Goal: Task Accomplishment & Management: Use online tool/utility

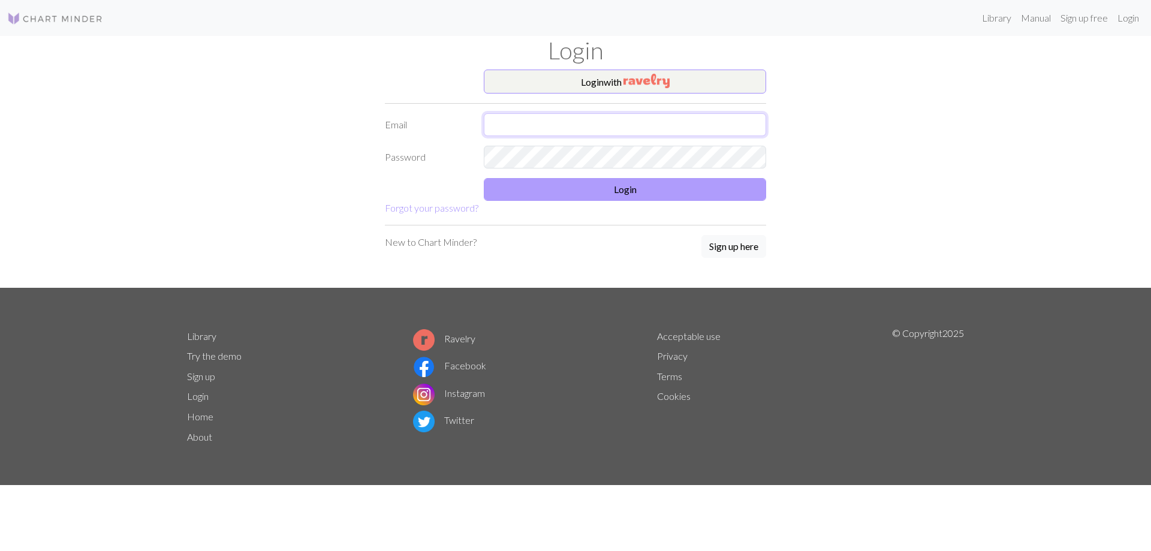
type input "[EMAIL_ADDRESS][PERSON_NAME][DOMAIN_NAME]"
click at [602, 189] on button "Login" at bounding box center [625, 189] width 282 height 23
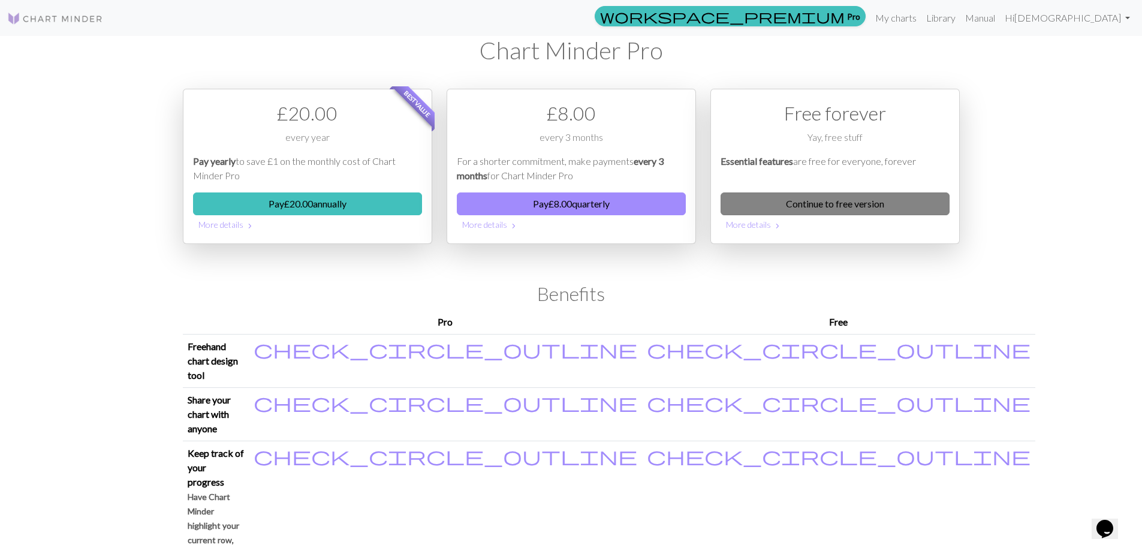
click at [853, 207] on link "Continue to free version" at bounding box center [834, 203] width 229 height 23
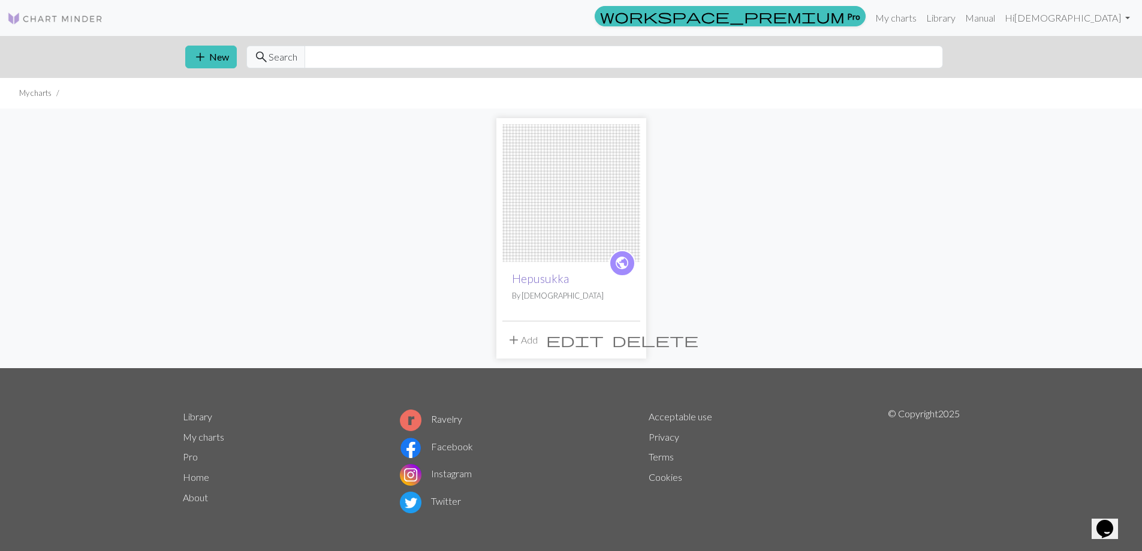
click at [550, 281] on link "Hepusukka" at bounding box center [540, 279] width 57 height 14
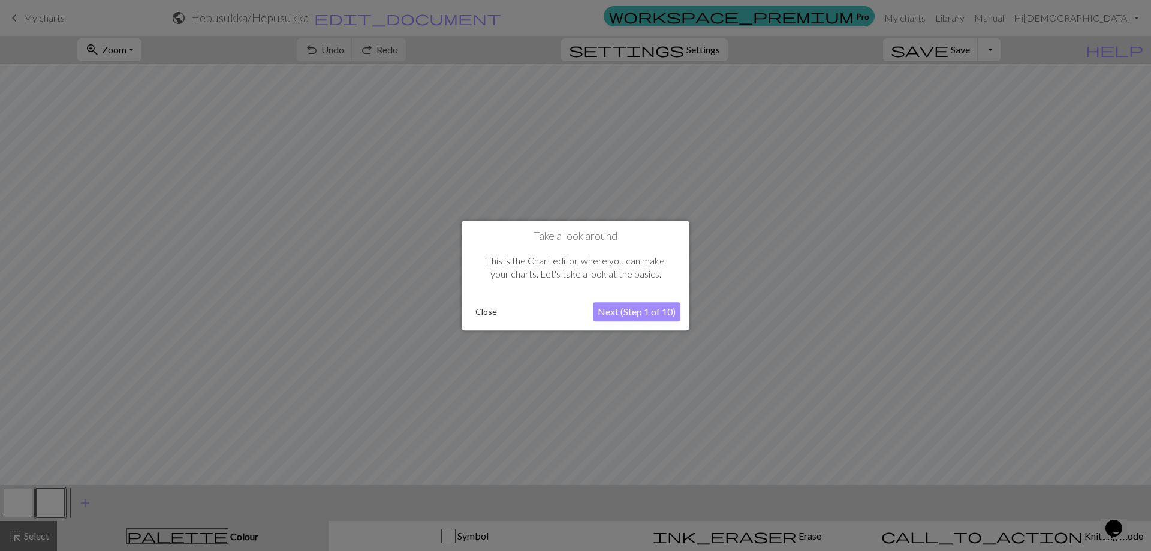
click at [626, 310] on button "Next (Step 1 of 10)" at bounding box center [637, 311] width 88 height 19
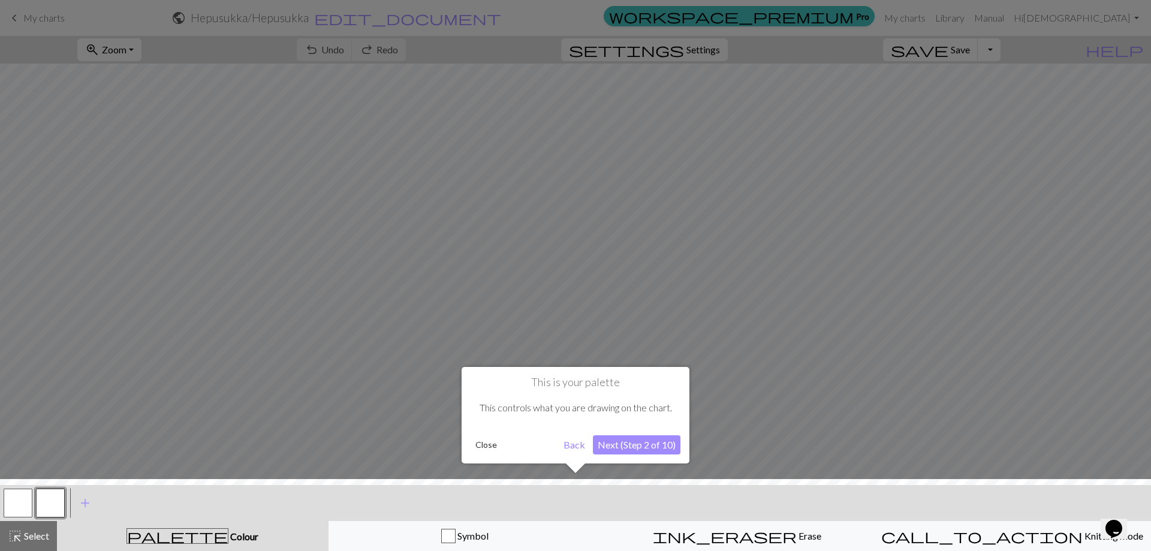
click at [623, 453] on button "Next (Step 2 of 10)" at bounding box center [637, 444] width 88 height 19
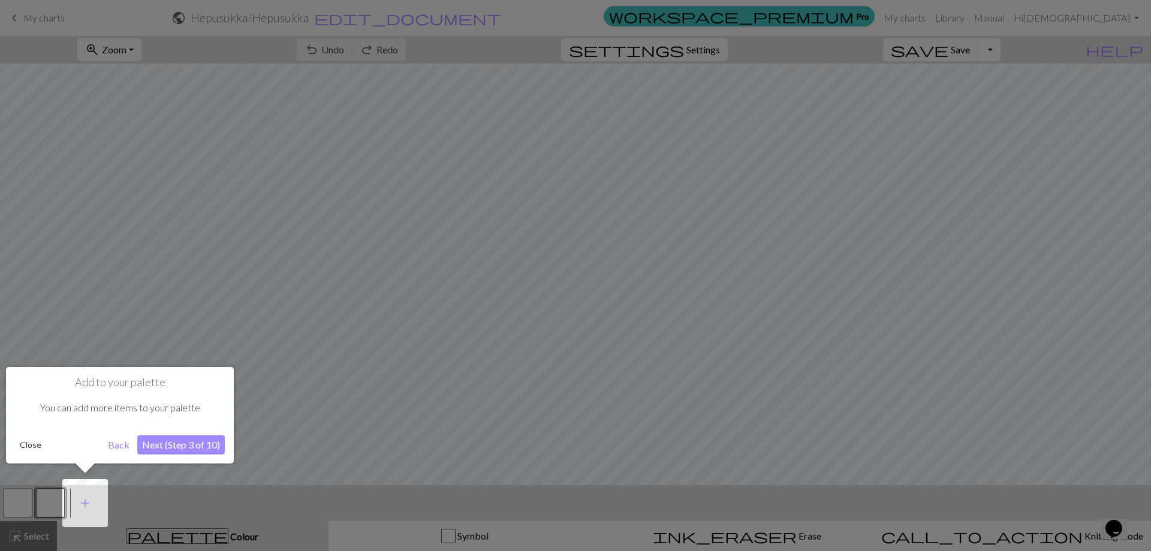
click at [180, 444] on button "Next (Step 3 of 10)" at bounding box center [181, 444] width 88 height 19
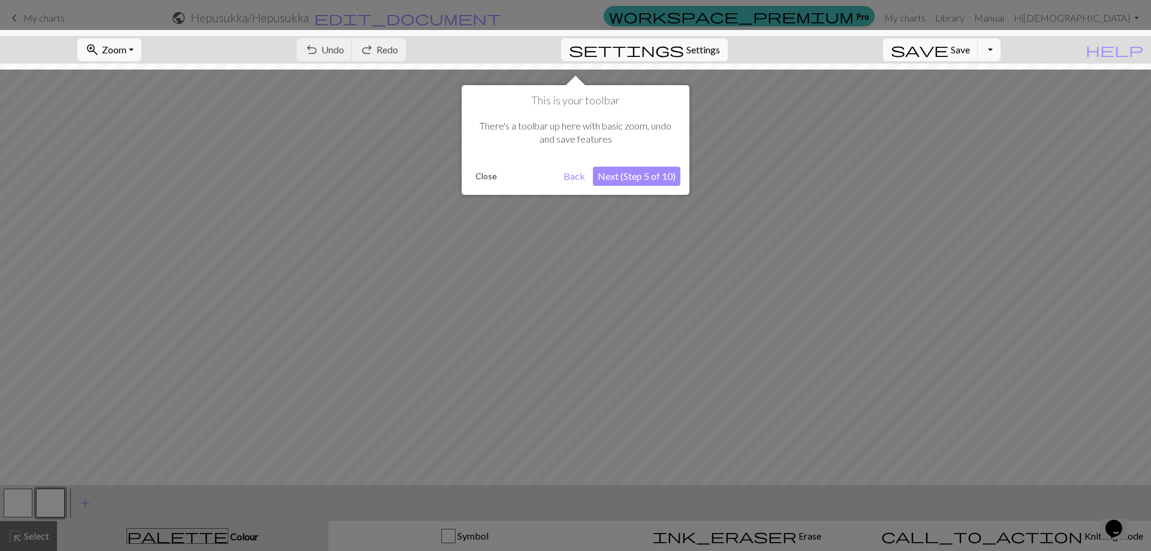
click at [636, 174] on button "Next (Step 5 of 10)" at bounding box center [637, 176] width 88 height 19
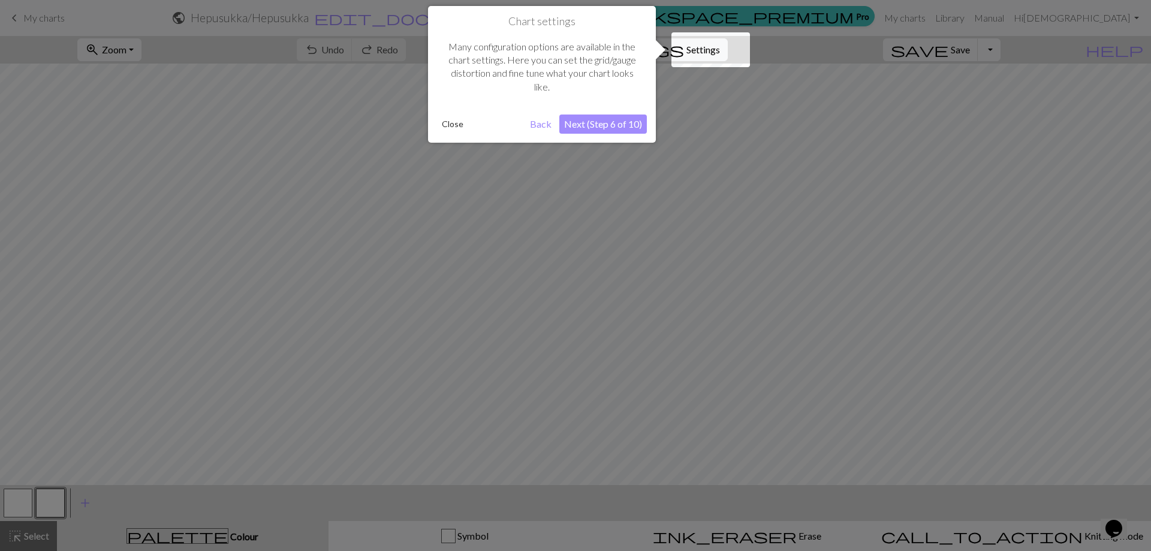
click at [620, 126] on button "Next (Step 6 of 10)" at bounding box center [603, 123] width 88 height 19
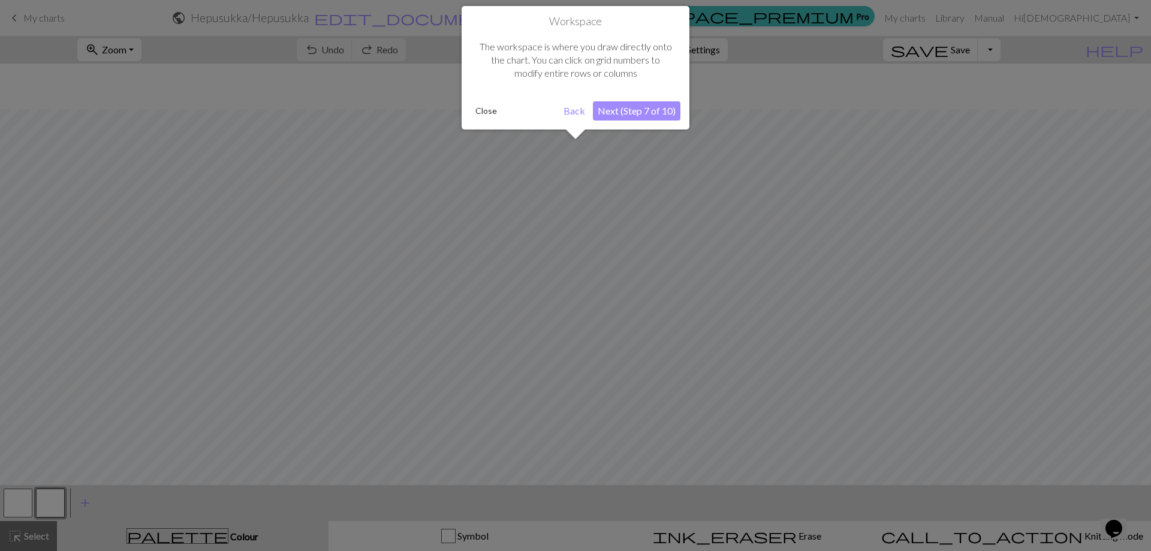
scroll to position [46, 0]
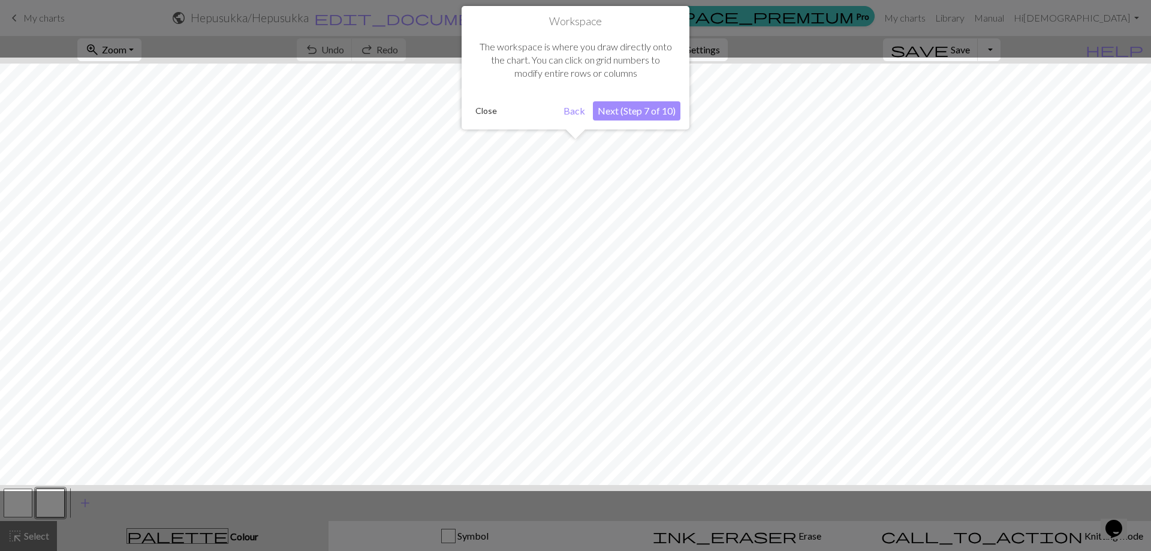
click at [653, 107] on button "Next (Step 7 of 10)" at bounding box center [637, 110] width 88 height 19
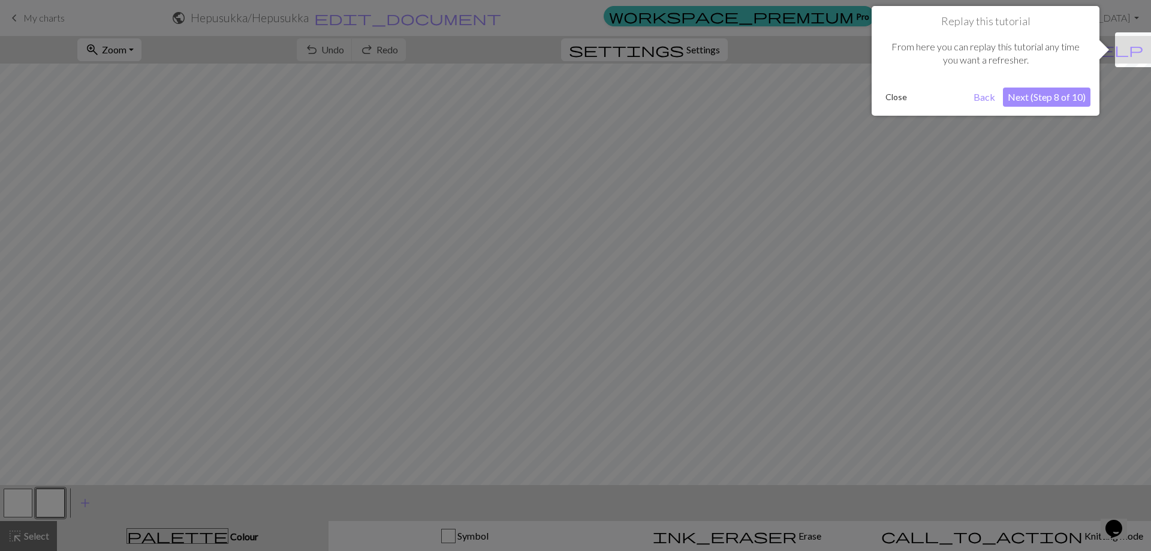
click at [1051, 101] on button "Next (Step 8 of 10)" at bounding box center [1047, 97] width 88 height 19
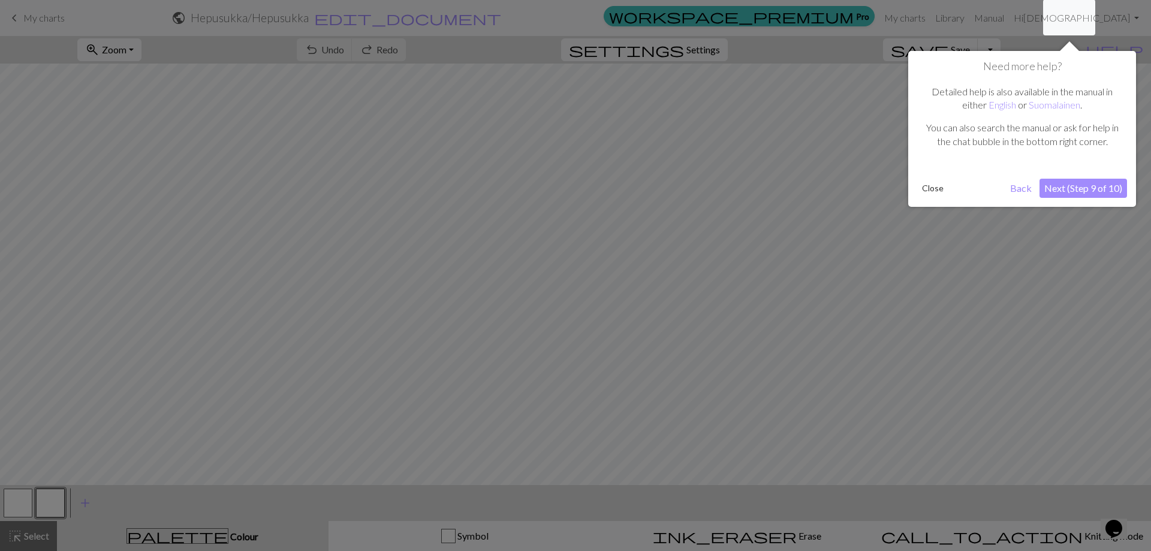
click at [1080, 192] on button "Next (Step 9 of 10)" at bounding box center [1083, 188] width 88 height 19
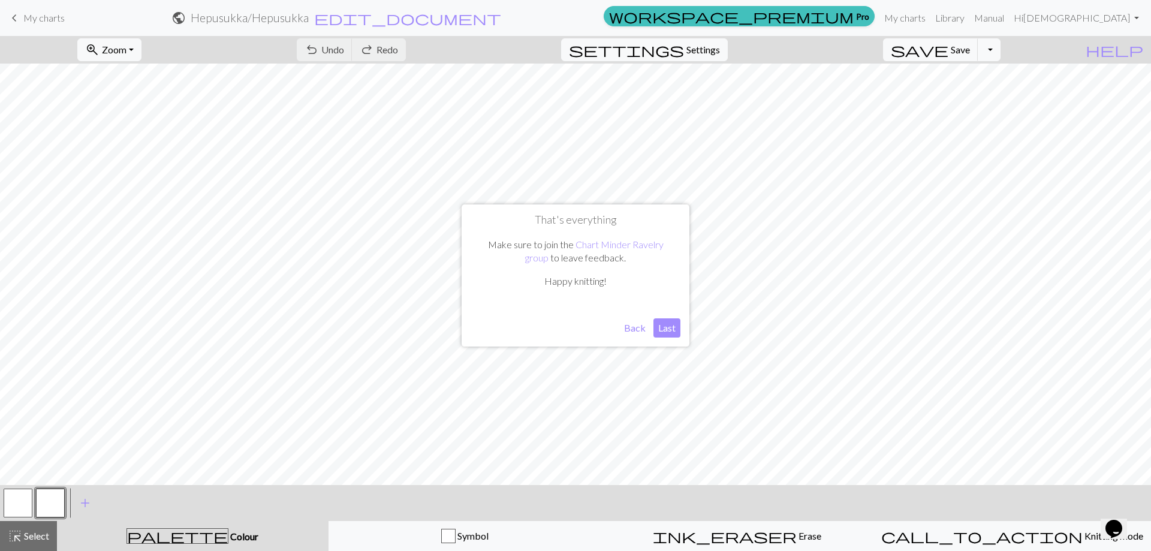
click at [658, 328] on button "Last" at bounding box center [666, 327] width 27 height 19
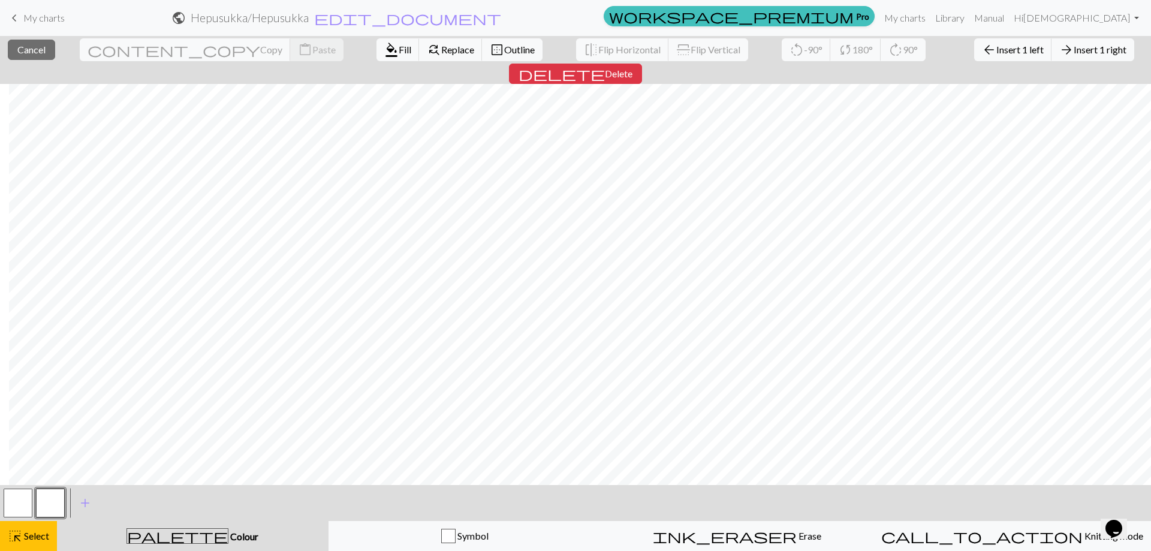
click at [228, 537] on span "Colour" at bounding box center [243, 535] width 30 height 11
click at [384, 51] on span "format_color_fill" at bounding box center [391, 49] width 14 height 17
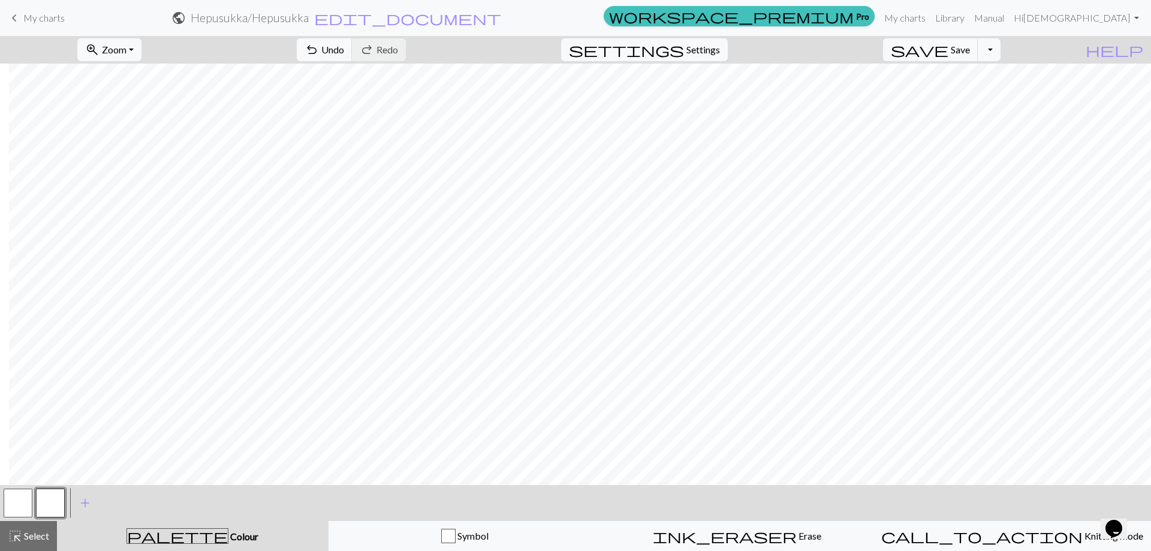
click at [228, 536] on span "Colour" at bounding box center [243, 535] width 30 height 11
click at [182, 536] on span "palette" at bounding box center [177, 535] width 101 height 17
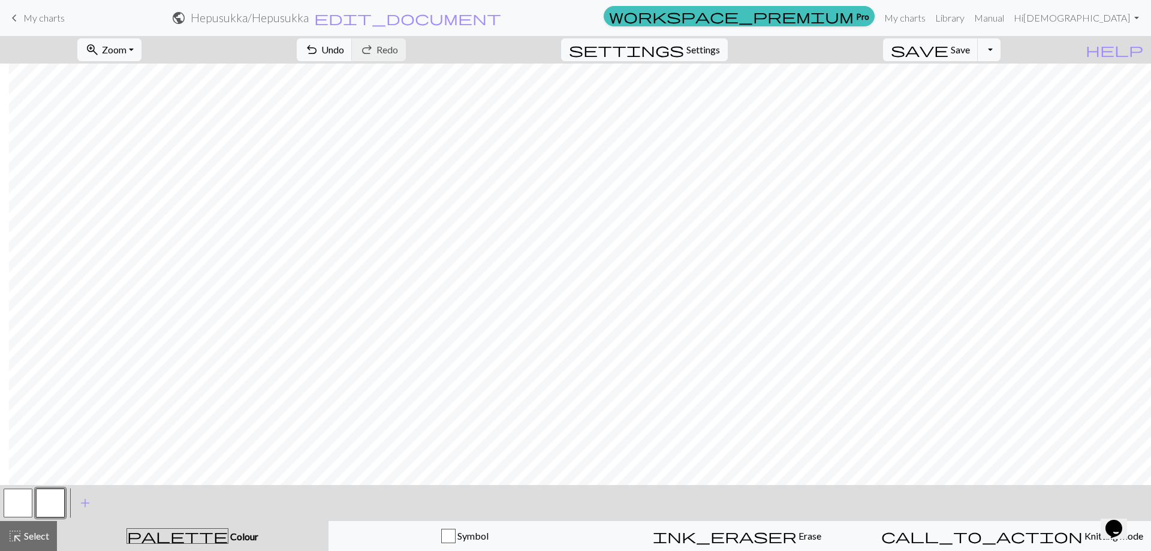
click at [182, 536] on span "palette" at bounding box center [177, 535] width 101 height 17
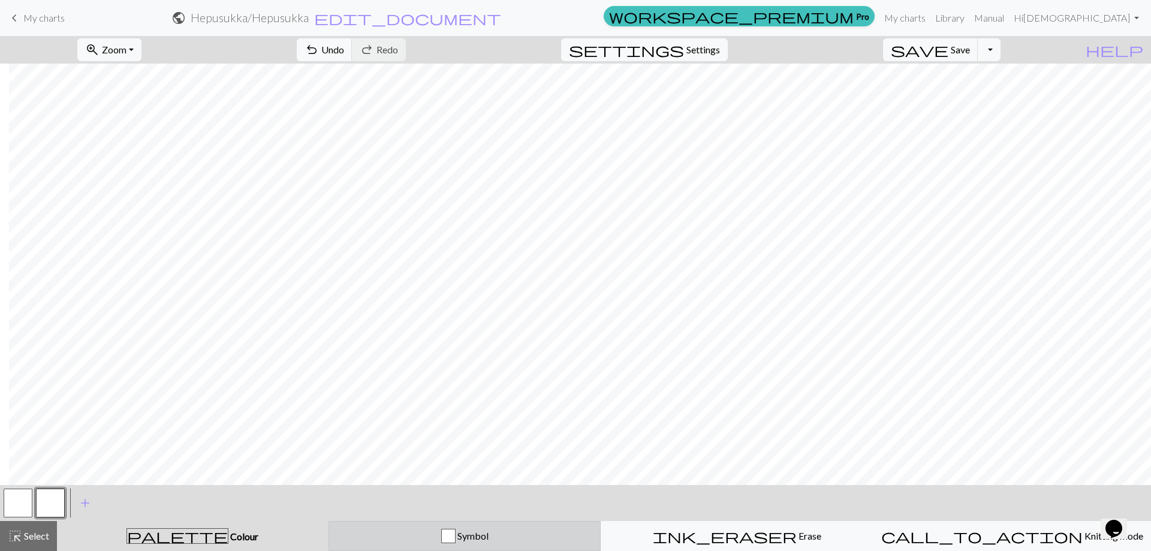
click at [518, 535] on div "Symbol" at bounding box center [464, 536] width 257 height 14
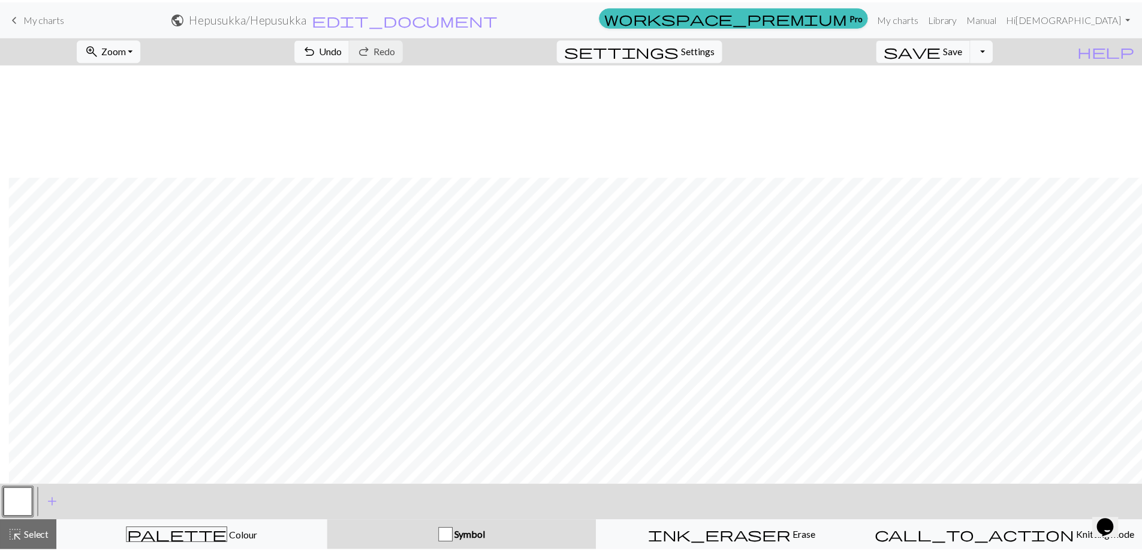
scroll to position [159, 343]
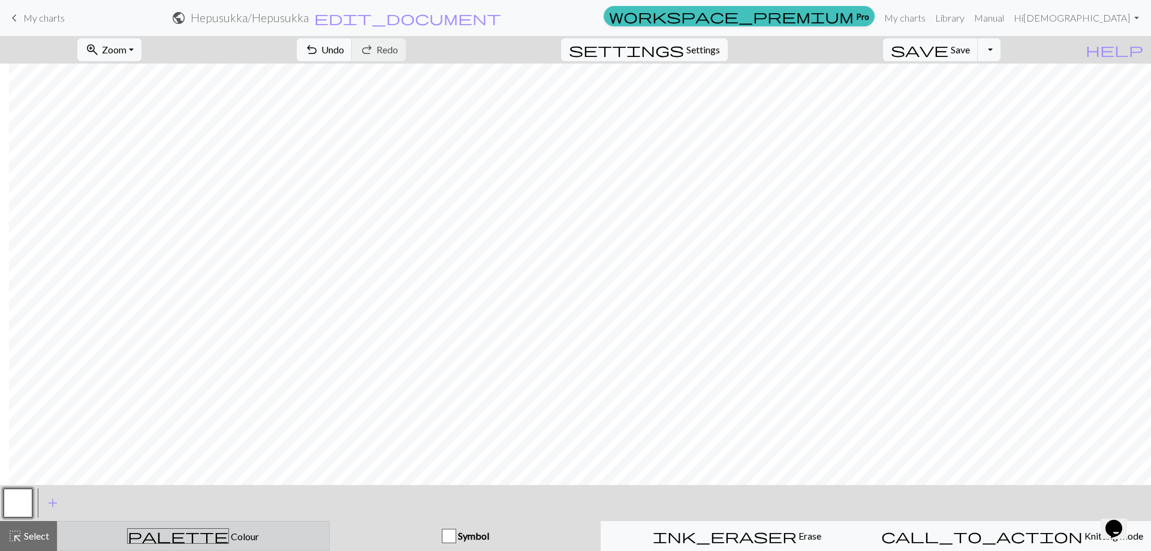
click at [242, 535] on div "palette Colour Colour" at bounding box center [193, 536] width 257 height 16
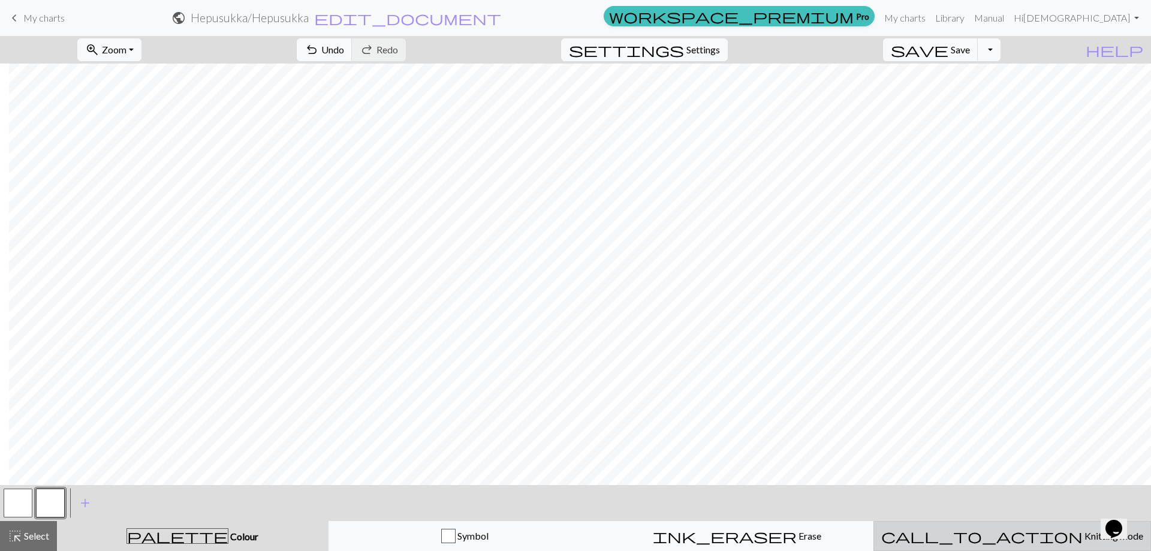
click at [1083, 539] on span "Knitting mode" at bounding box center [1113, 535] width 61 height 11
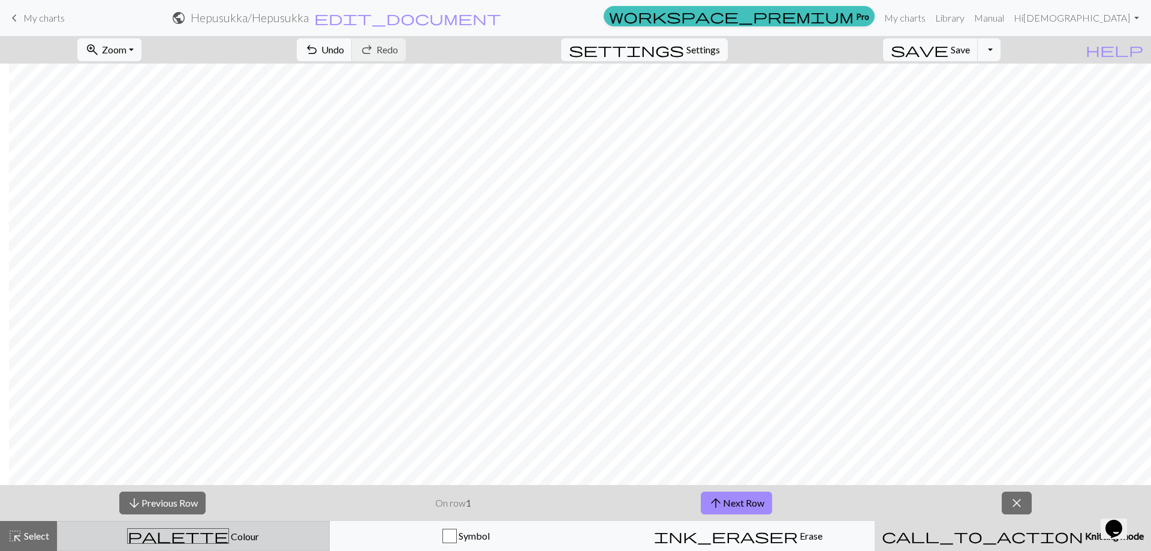
click at [258, 541] on div "palette Colour Colour" at bounding box center [193, 536] width 257 height 16
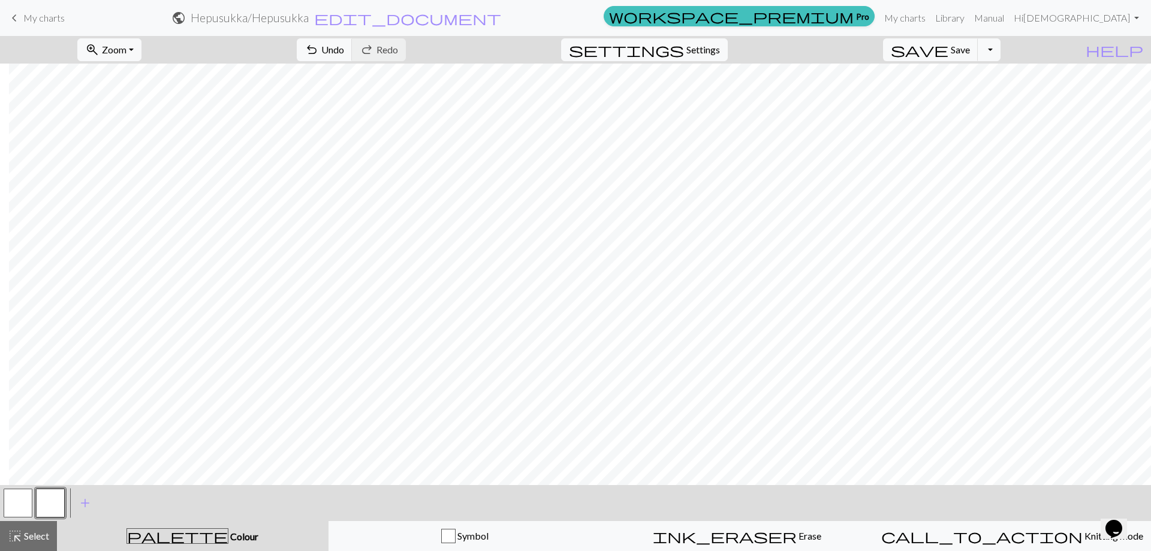
click at [173, 532] on span "palette" at bounding box center [177, 535] width 101 height 17
click at [83, 499] on span "add" at bounding box center [85, 503] width 14 height 17
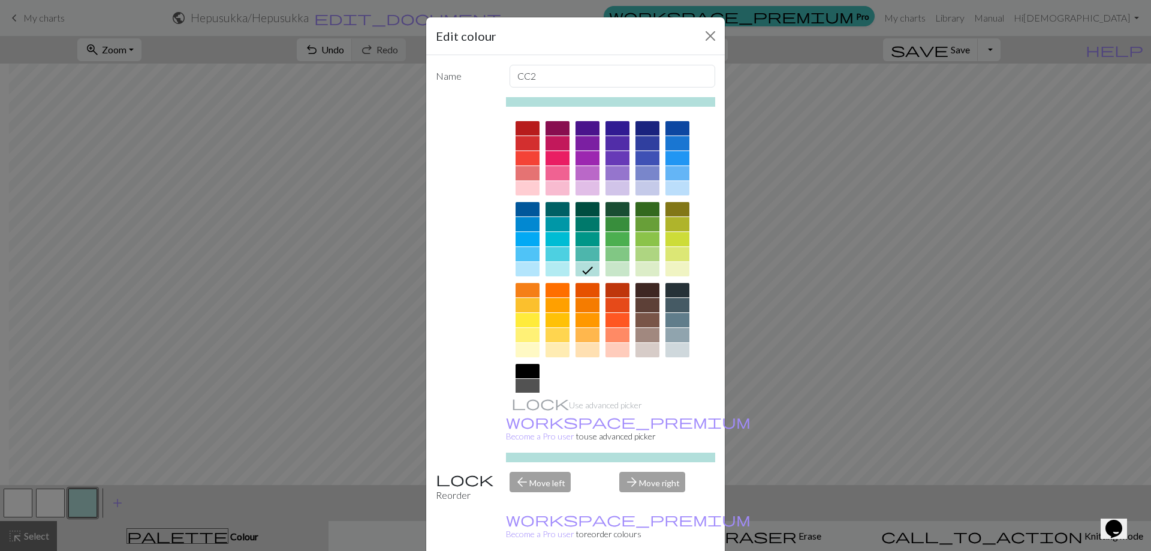
click at [584, 222] on div at bounding box center [587, 224] width 24 height 14
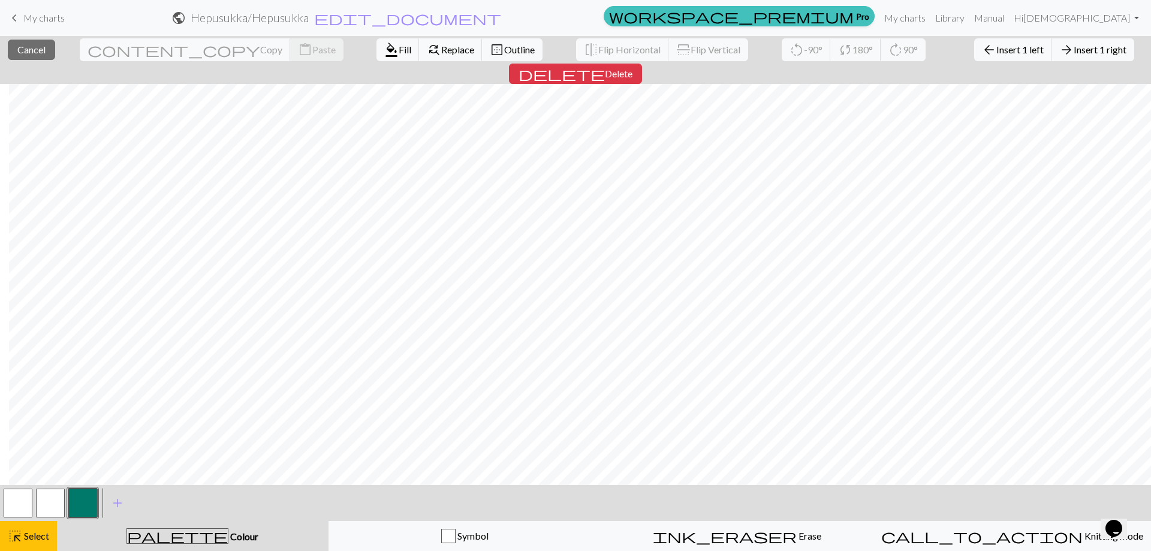
click at [76, 501] on button "button" at bounding box center [82, 503] width 29 height 29
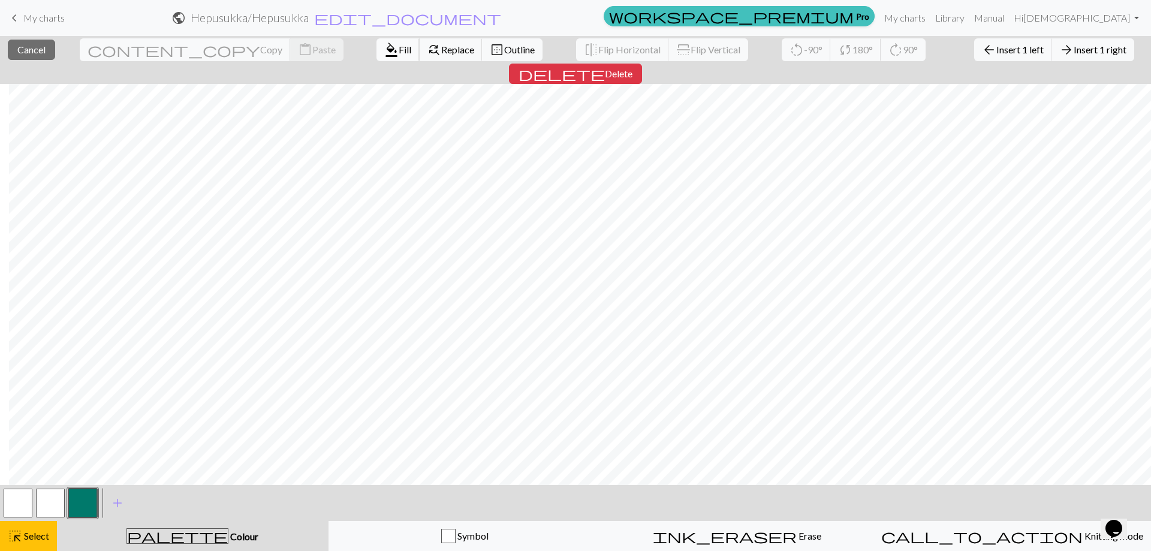
click at [399, 46] on span "Fill" at bounding box center [405, 49] width 13 height 11
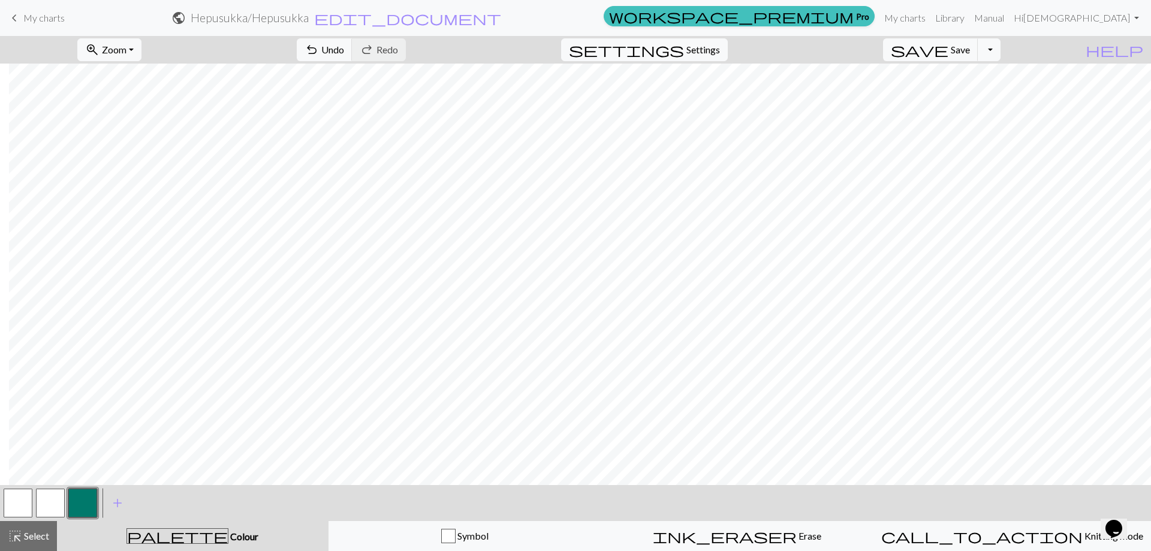
click at [49, 508] on button "button" at bounding box center [50, 503] width 29 height 29
click at [49, 508] on div "Edit colour Name CC1 Use advanced picker workspace_premium Become a Pro user to…" at bounding box center [575, 275] width 1151 height 551
click at [49, 508] on button "button" at bounding box center [50, 503] width 29 height 29
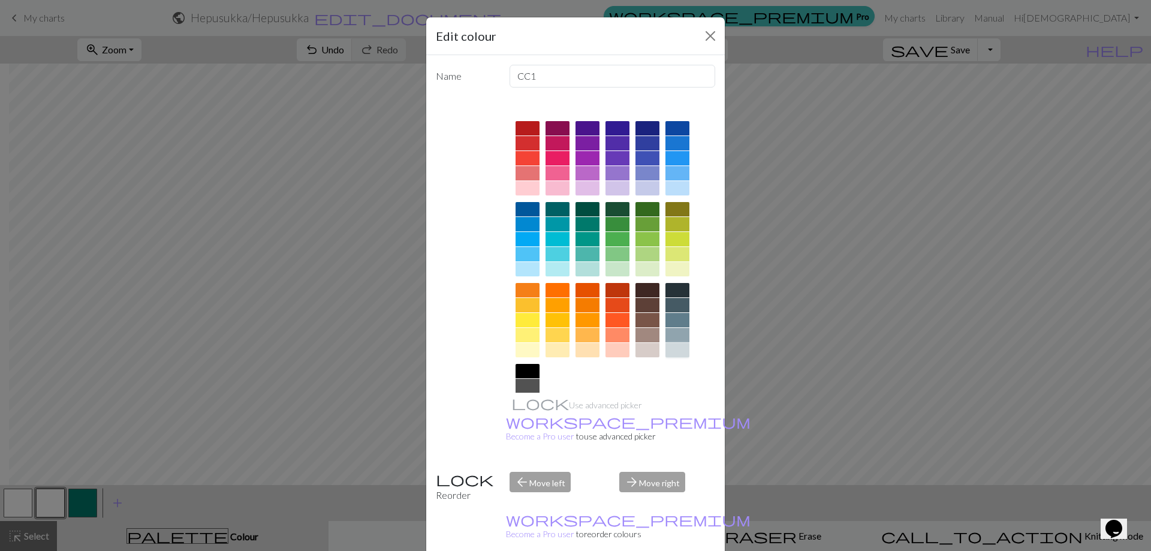
click at [674, 345] on div at bounding box center [677, 350] width 24 height 14
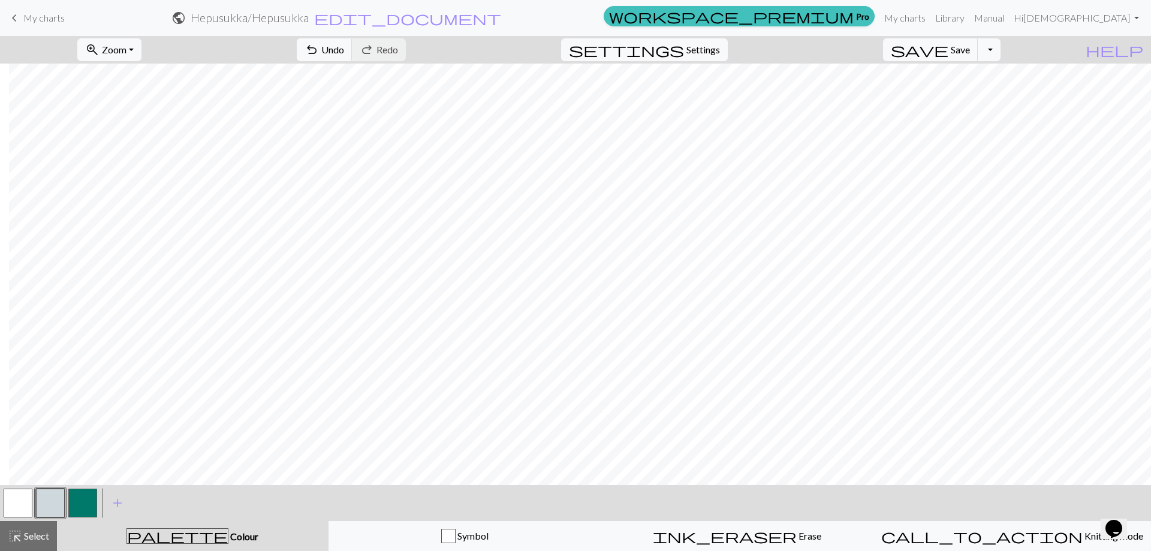
click at [27, 502] on button "button" at bounding box center [18, 503] width 29 height 29
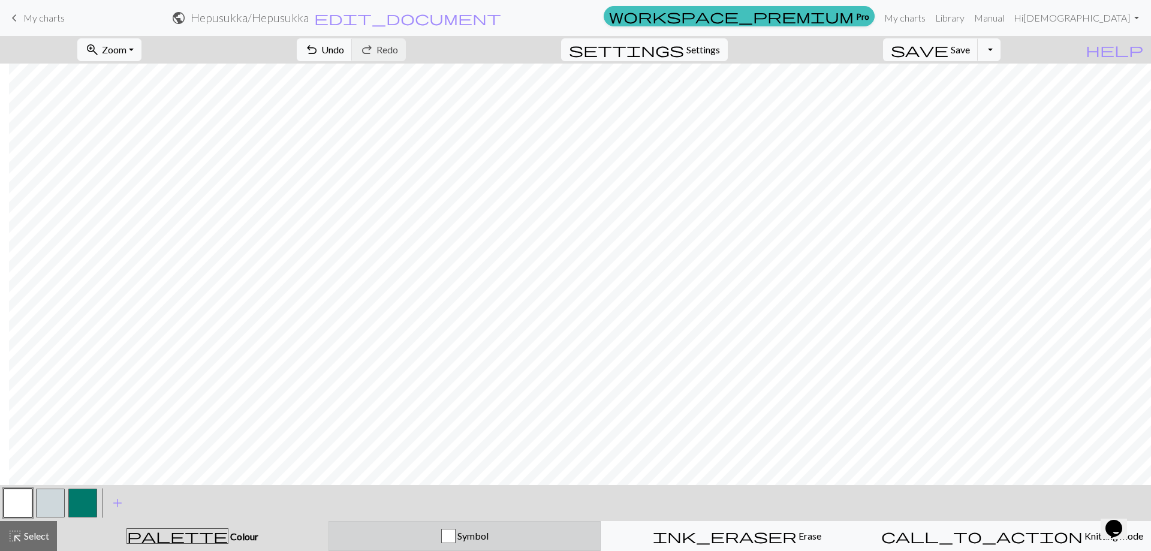
click at [452, 532] on div "button" at bounding box center [448, 536] width 14 height 14
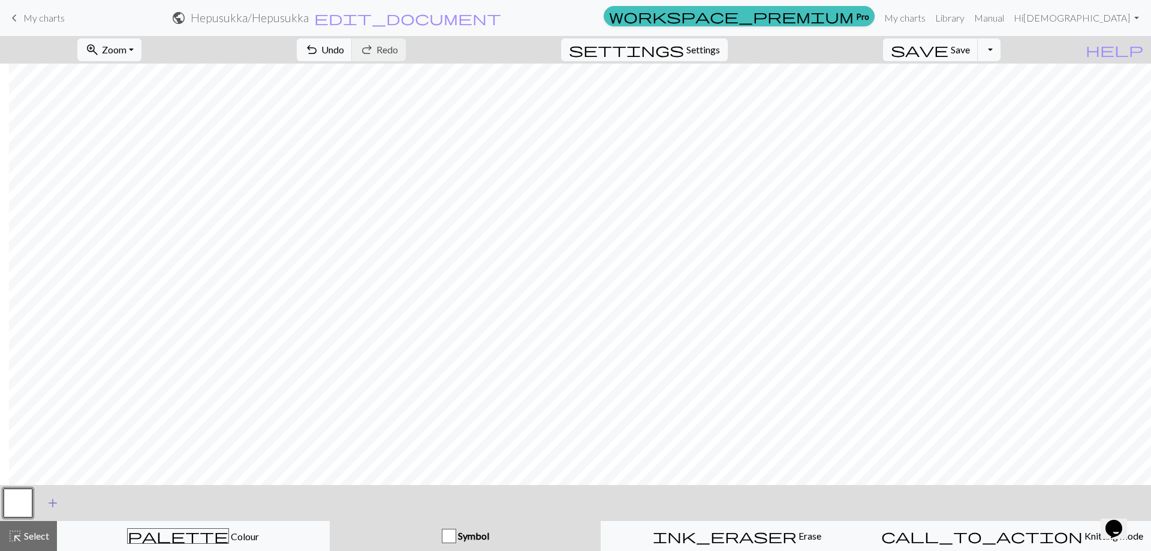
click at [51, 506] on span "add" at bounding box center [53, 503] width 14 height 17
click at [51, 506] on button "button" at bounding box center [50, 503] width 29 height 29
click at [51, 506] on div "Edit symbol Name d f g h j k p s t F H J O P T / | 0 1 2 3 4 5 6 7 8 9 e m n G …" at bounding box center [575, 275] width 1151 height 551
click at [24, 539] on span "Select" at bounding box center [35, 535] width 27 height 11
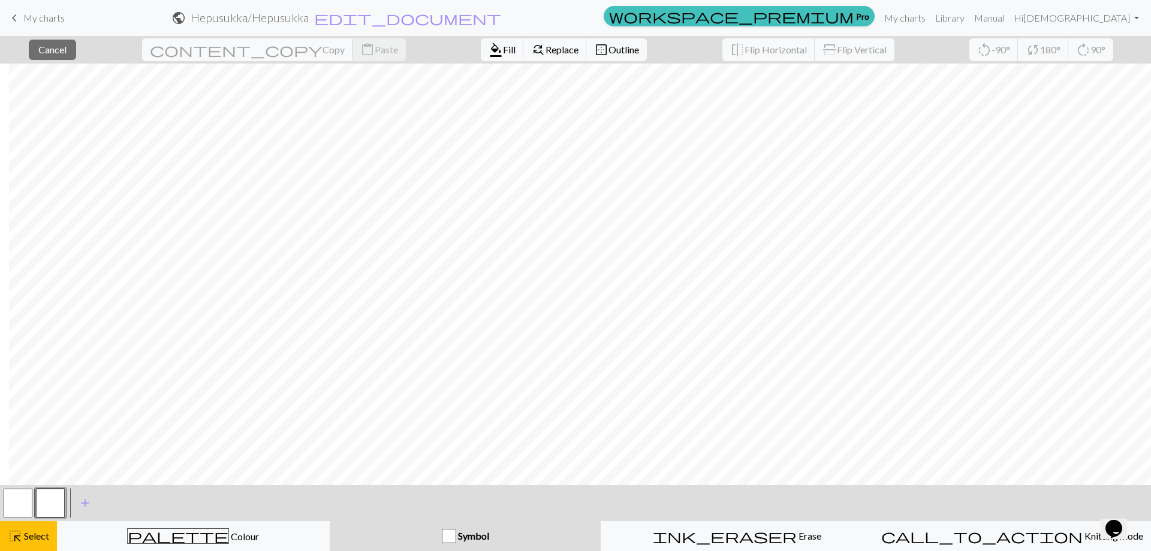
drag, startPoint x: 357, startPoint y: 478, endPoint x: 333, endPoint y: 38, distance: 440.6
click at [333, 38] on div "close Cancel content_copy Copy content_paste Paste format_color_fill Fill find_…" at bounding box center [575, 50] width 1151 height 28
click at [969, 19] on link "Library" at bounding box center [949, 18] width 39 height 24
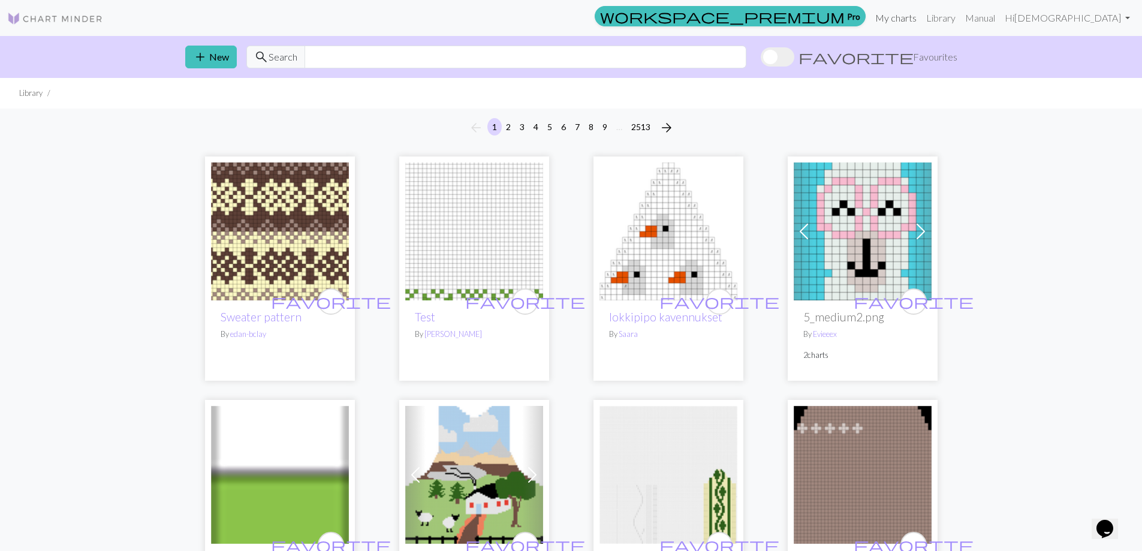
click at [921, 11] on link "My charts" at bounding box center [895, 18] width 51 height 24
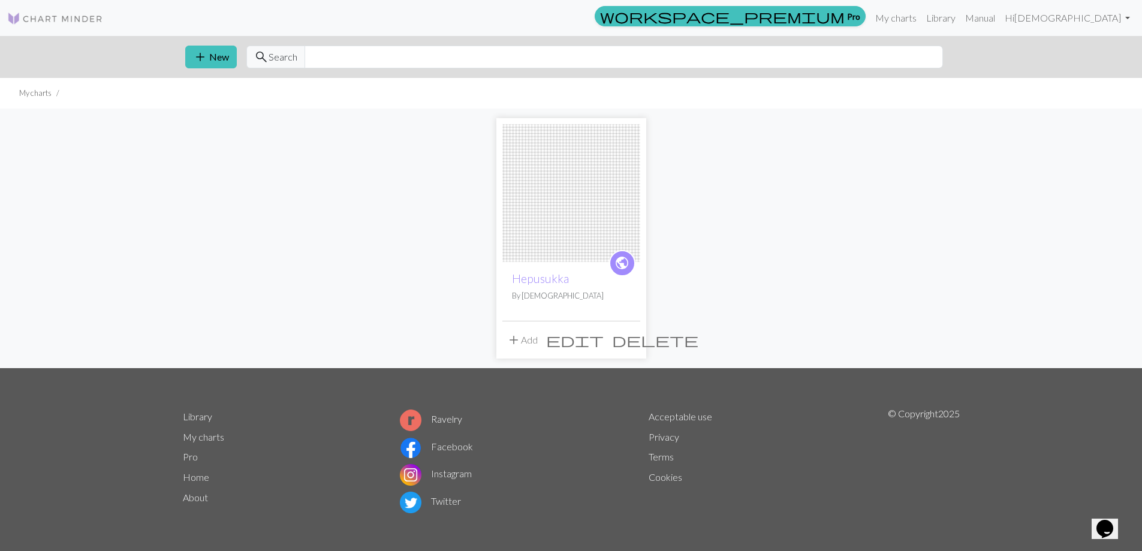
click at [585, 289] on div "public Hepusukka By [PERSON_NAME]" at bounding box center [571, 291] width 138 height 59
click at [560, 269] on div "public Hepusukka By [PERSON_NAME]" at bounding box center [571, 291] width 138 height 59
click at [604, 345] on span "edit" at bounding box center [575, 339] width 58 height 17
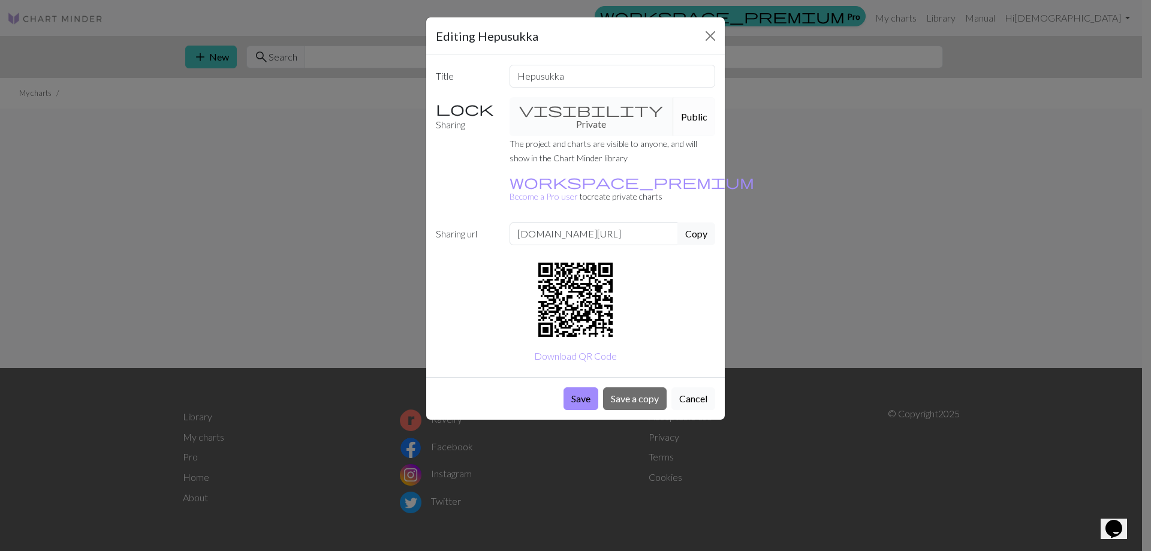
click at [688, 387] on button "Cancel" at bounding box center [693, 398] width 44 height 23
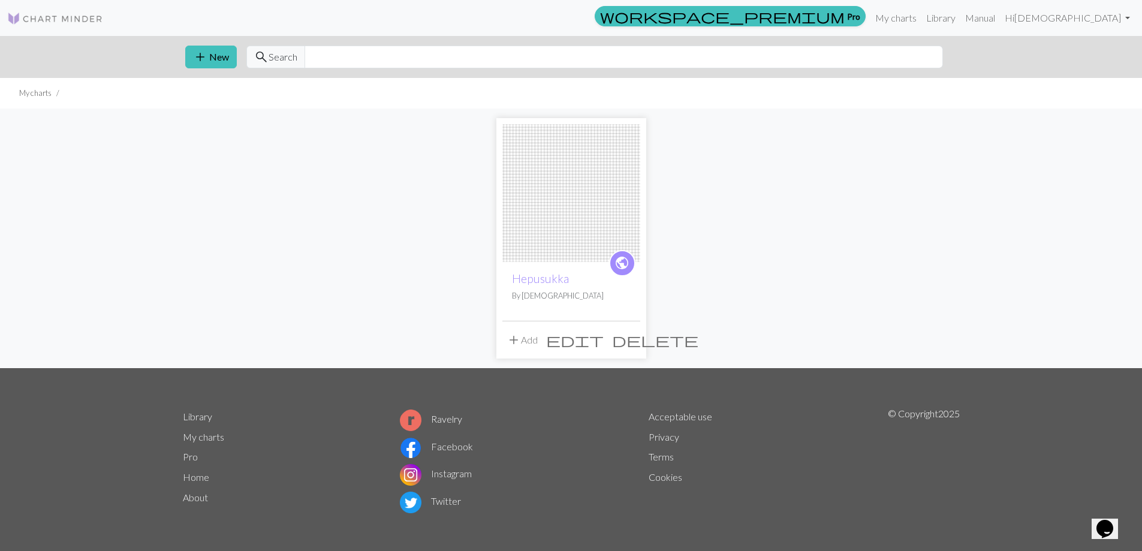
click at [596, 251] on img at bounding box center [571, 193] width 138 height 138
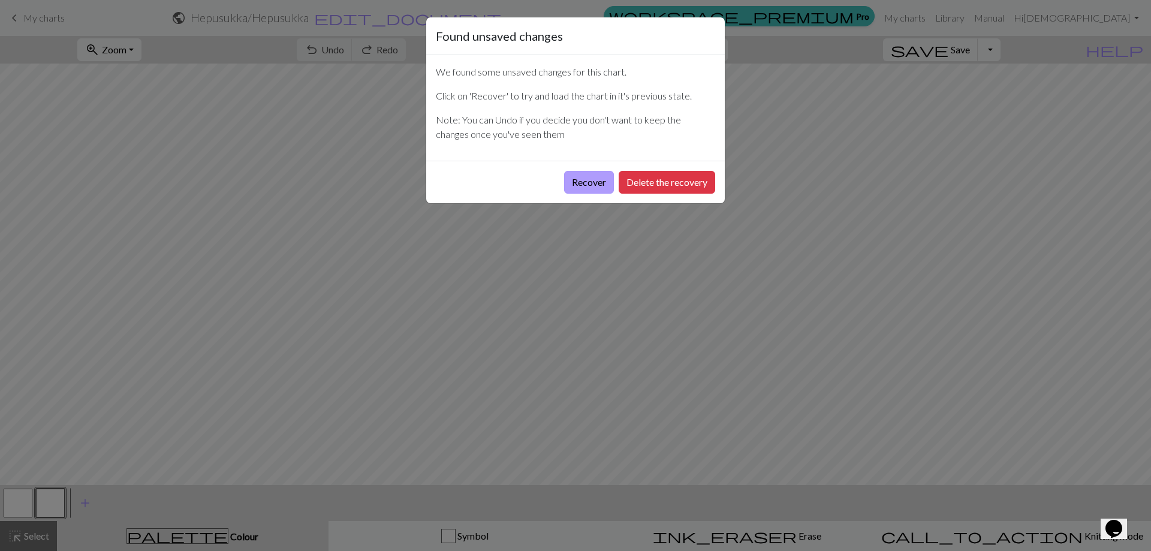
click at [596, 180] on button "Recover" at bounding box center [589, 182] width 50 height 23
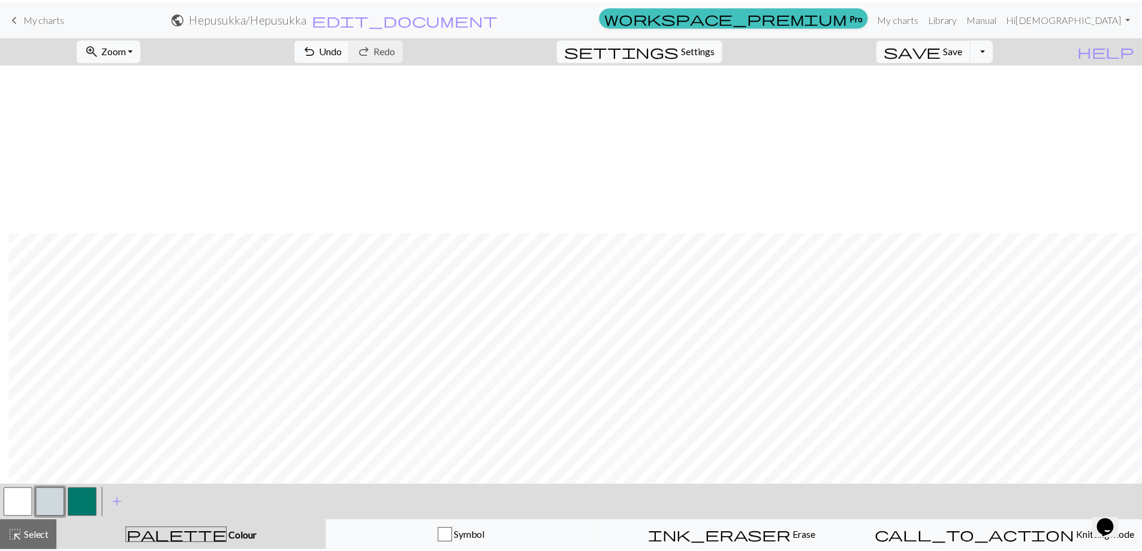
scroll to position [169, 343]
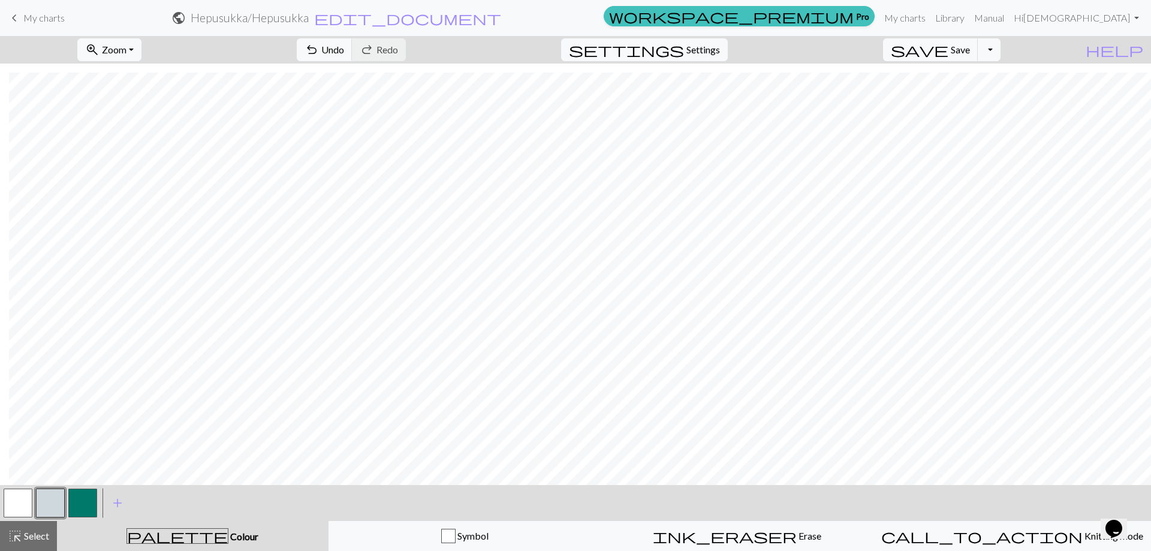
click at [91, 501] on button "button" at bounding box center [82, 503] width 29 height 29
click at [875, 22] on link "workspace_premium Pro" at bounding box center [739, 16] width 271 height 20
drag, startPoint x: 987, startPoint y: 53, endPoint x: 976, endPoint y: 48, distance: 12.1
click at [970, 48] on span "Save" at bounding box center [960, 49] width 19 height 11
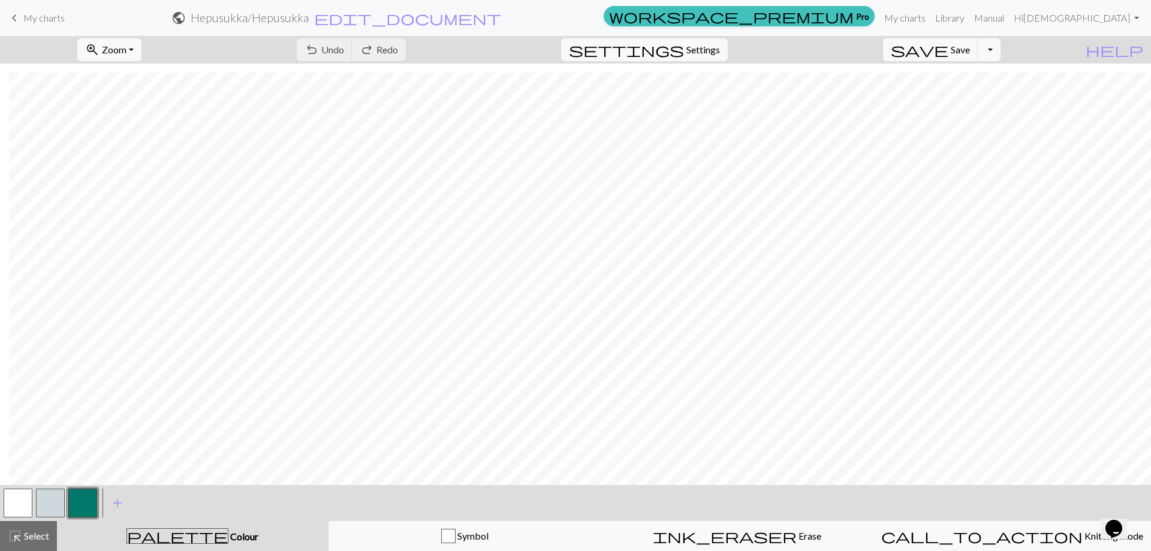
click at [854, 17] on span "workspace_premium" at bounding box center [731, 16] width 245 height 17
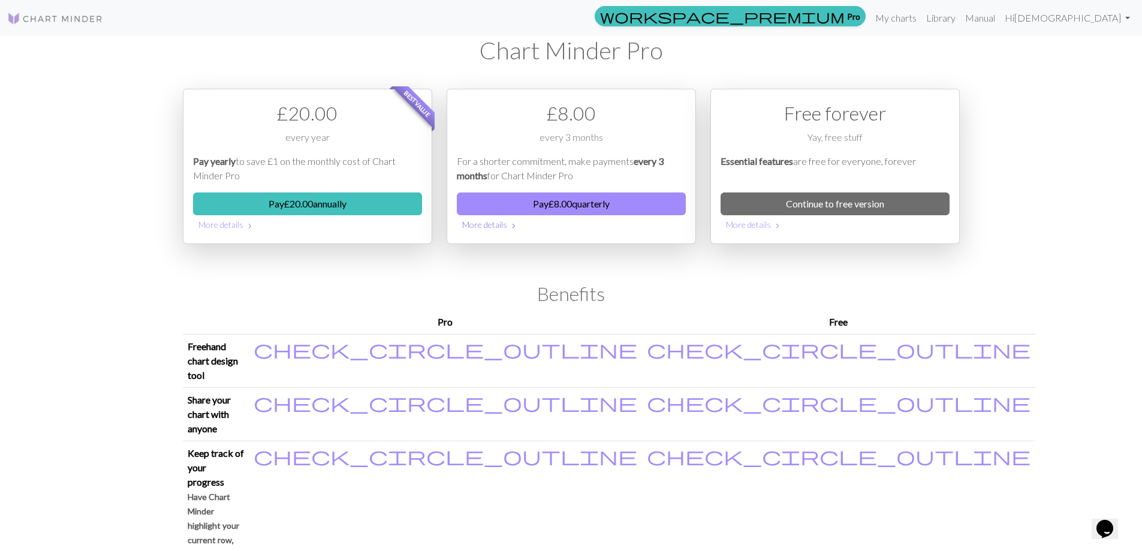
click at [474, 228] on button "More details chevron_right" at bounding box center [571, 224] width 229 height 19
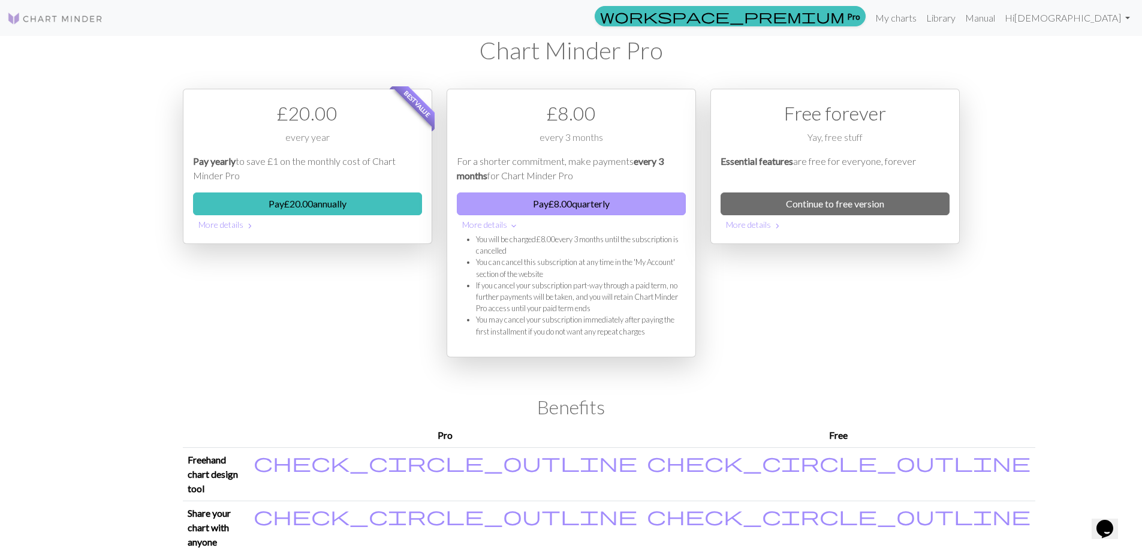
click at [593, 200] on button "Pay £ 8.00 quarterly" at bounding box center [571, 203] width 229 height 23
